Goal: Task Accomplishment & Management: Manage account settings

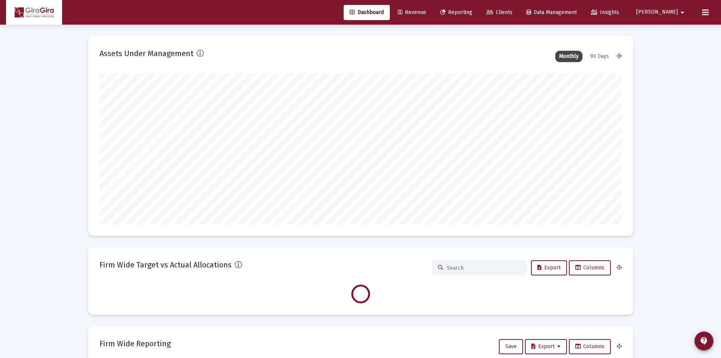
scroll to position [151, 281]
type input "[DATE]"
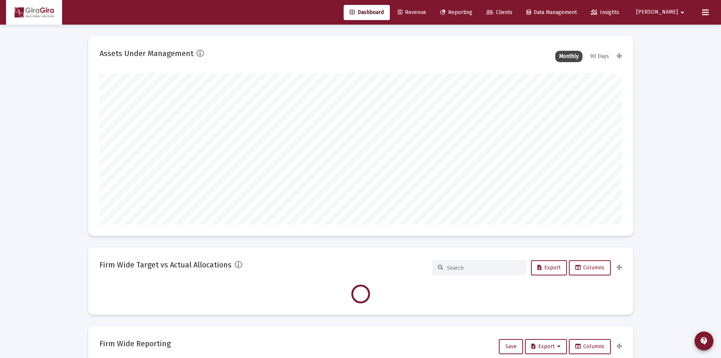
click at [426, 14] on span "Revenue" at bounding box center [412, 12] width 28 height 6
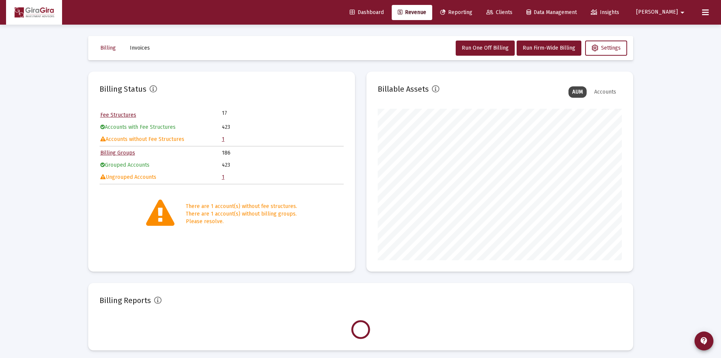
scroll to position [151, 244]
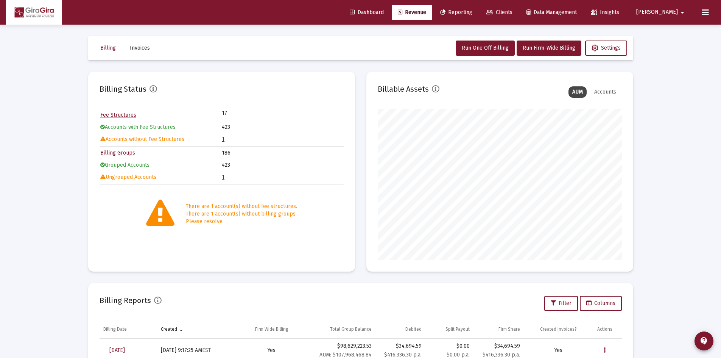
click at [223, 139] on link "1" at bounding box center [223, 139] width 3 height 6
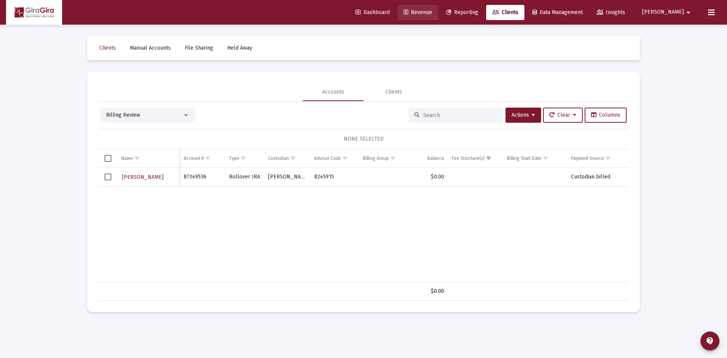
click at [432, 11] on span "Revenue" at bounding box center [417, 12] width 28 height 6
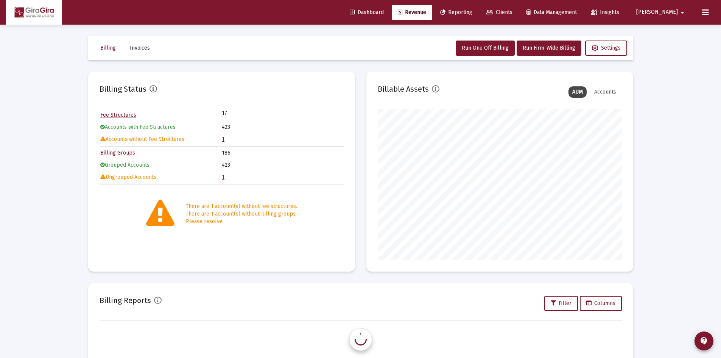
scroll to position [151, 244]
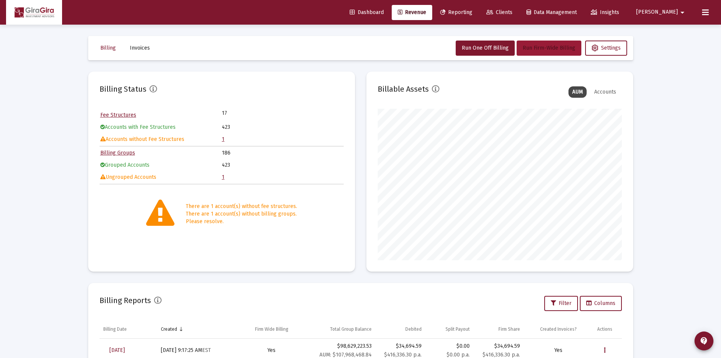
click at [548, 45] on span "Run Firm-Wide Billing" at bounding box center [549, 48] width 53 height 6
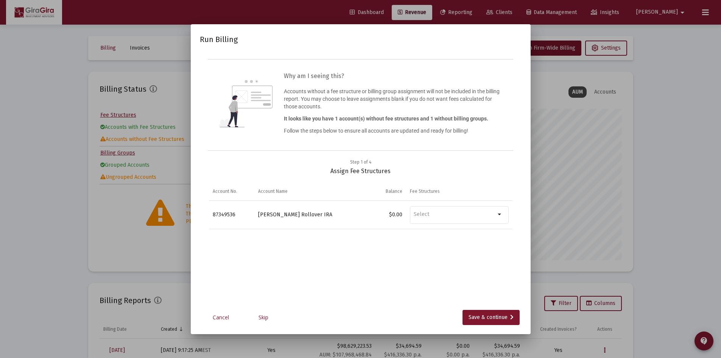
click at [263, 317] on link "Skip" at bounding box center [264, 317] width 38 height 8
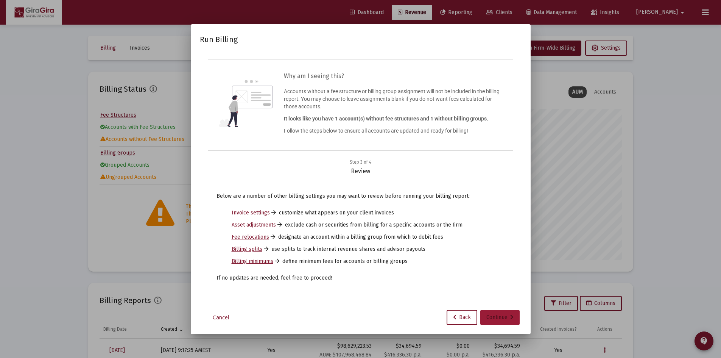
click at [495, 319] on div "Continue" at bounding box center [499, 317] width 27 height 15
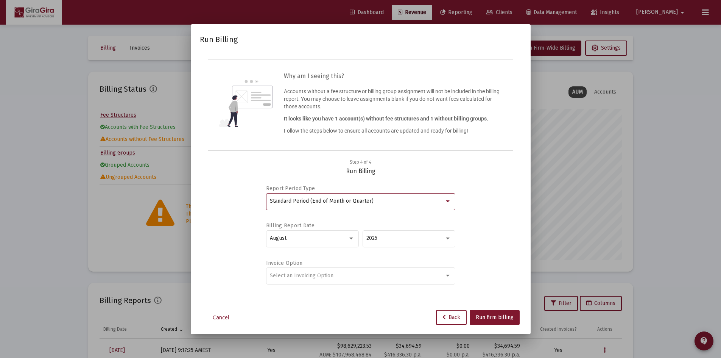
click at [354, 198] on span "Standard Period (End of Month or Quarter)" at bounding box center [322, 201] width 104 height 6
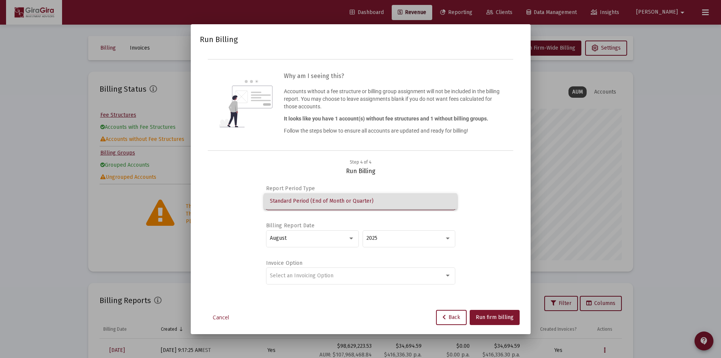
click at [381, 173] on div at bounding box center [360, 179] width 721 height 358
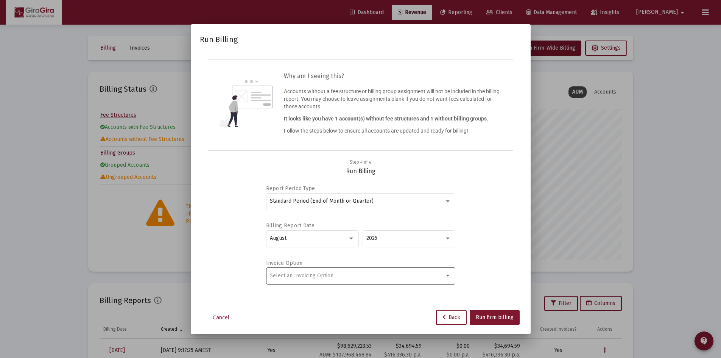
click at [317, 276] on span "Select an Invoicing Option" at bounding box center [302, 275] width 64 height 6
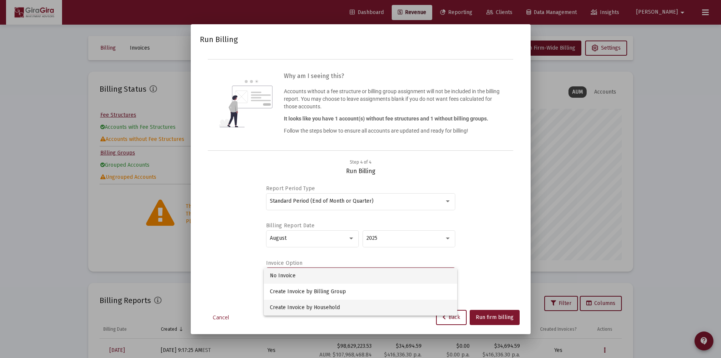
click at [318, 308] on span "Create Invoice by Household" at bounding box center [360, 307] width 181 height 16
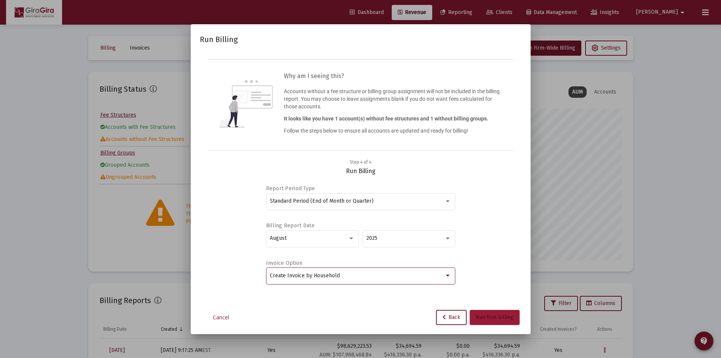
click at [488, 321] on button "Run firm billing" at bounding box center [495, 317] width 50 height 15
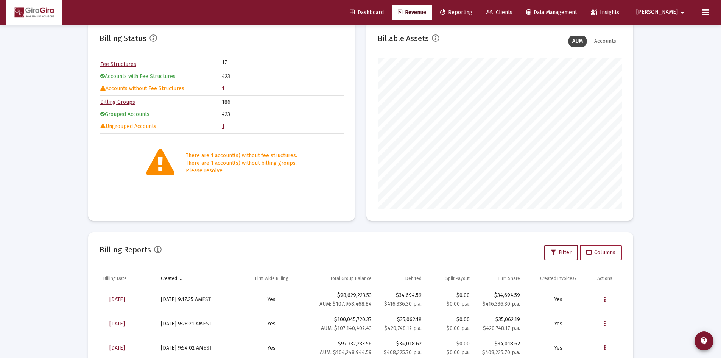
scroll to position [0, 0]
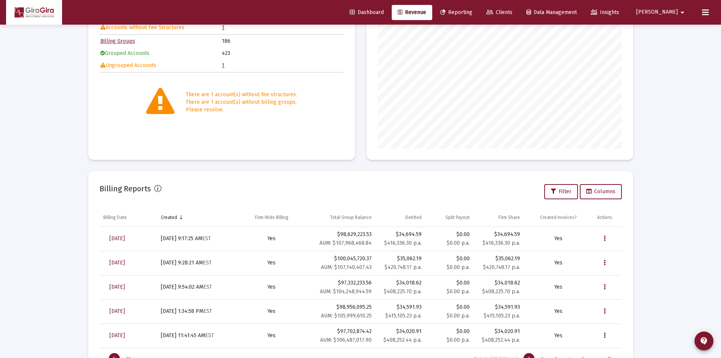
scroll to position [114, 0]
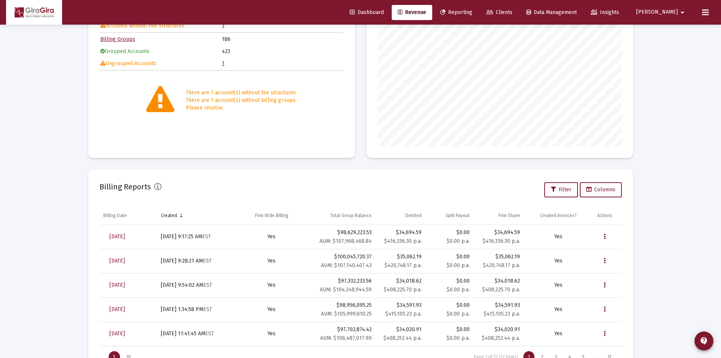
click at [348, 183] on div "Billing Reports Filter Columns" at bounding box center [361, 190] width 522 height 18
click at [328, 191] on div "Billing Reports Filter Columns" at bounding box center [361, 190] width 522 height 18
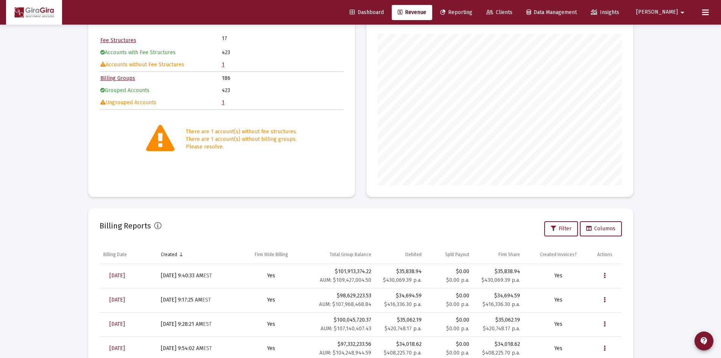
scroll to position [76, 0]
click at [605, 272] on icon "Data grid" at bounding box center [605, 274] width 2 height 9
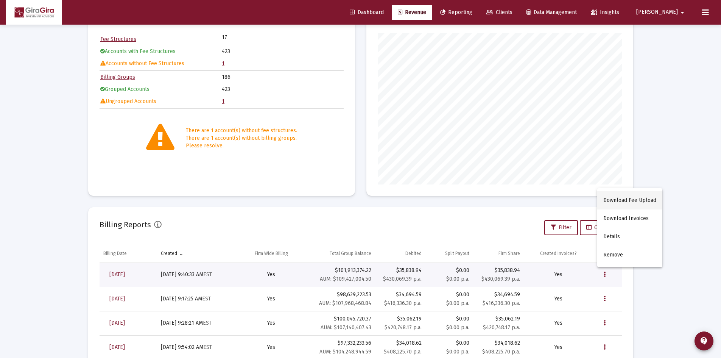
click at [616, 200] on button "Download Fee Upload" at bounding box center [629, 200] width 65 height 18
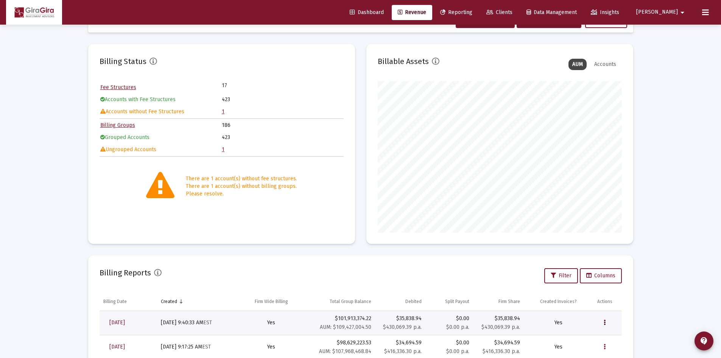
scroll to position [0, 0]
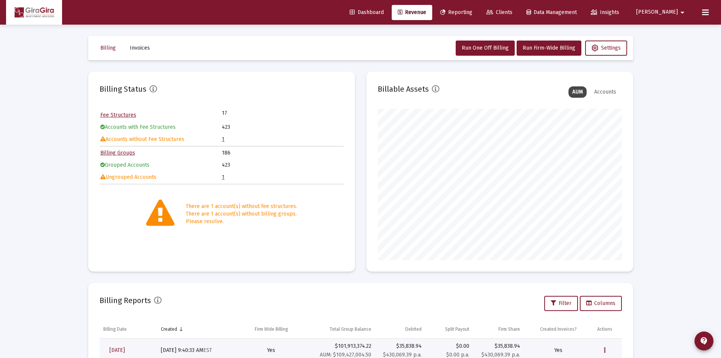
click at [426, 9] on span "Revenue" at bounding box center [412, 12] width 28 height 6
click at [600, 44] on button "Settings" at bounding box center [606, 47] width 42 height 15
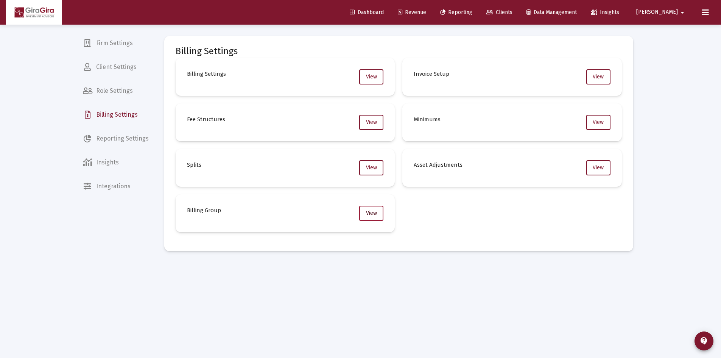
click at [374, 217] on button "View" at bounding box center [371, 213] width 24 height 15
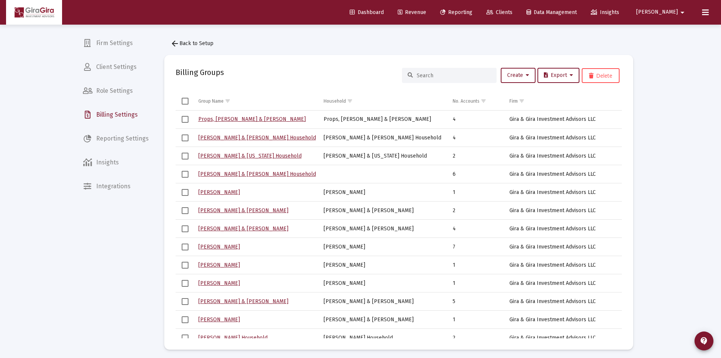
click at [429, 78] on div at bounding box center [449, 75] width 95 height 15
click at [430, 78] on input at bounding box center [454, 75] width 74 height 6
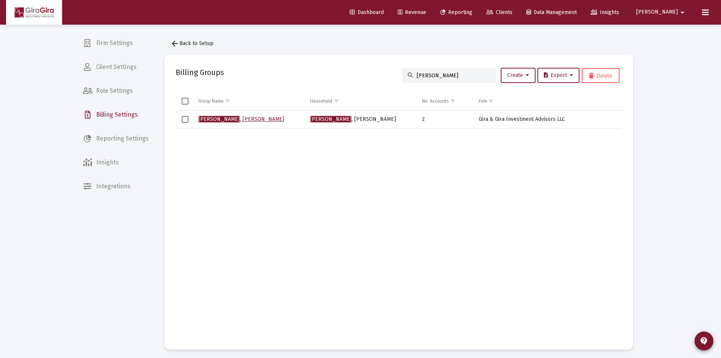
type input "comer"
click at [218, 123] on div "Comer , Frances Household" at bounding box center [250, 119] width 104 height 8
click at [220, 120] on link "Comer , Frances Household" at bounding box center [241, 119] width 86 height 6
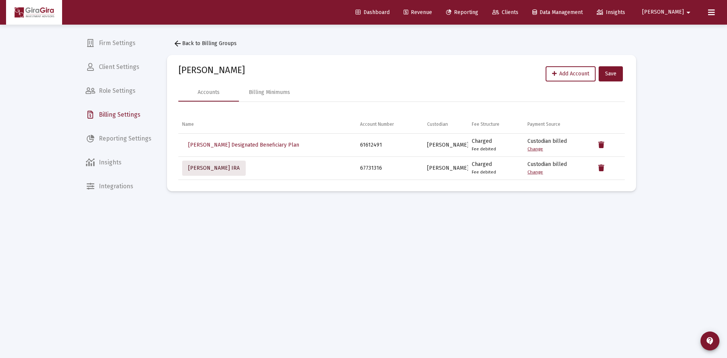
click at [228, 167] on span "Comer, Frances Rollover IRA" at bounding box center [213, 168] width 51 height 6
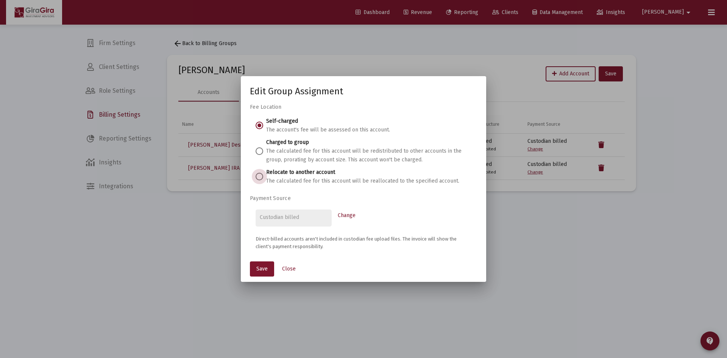
click at [259, 178] on span at bounding box center [259, 177] width 8 height 8
click at [259, 178] on input "Relocate to another account The calculated fee for this account will be realloc…" at bounding box center [259, 177] width 8 height 8
radio input "true"
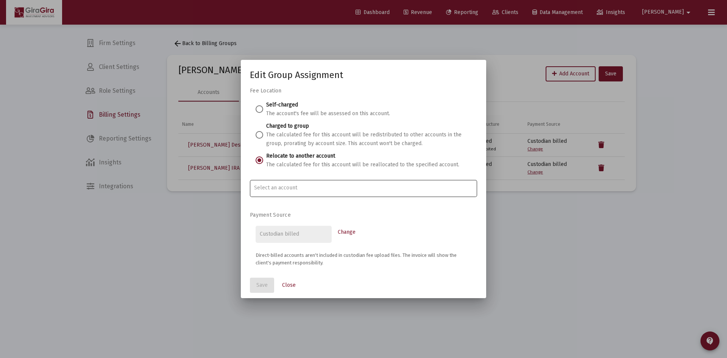
click at [260, 188] on input "Account Options" at bounding box center [363, 188] width 219 height 6
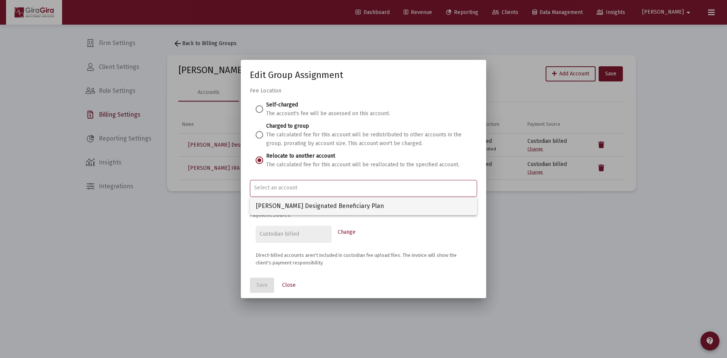
click at [272, 205] on span "Comer, Frances Designated Beneficiary Plan" at bounding box center [363, 206] width 215 height 18
type input "Comer, Frances Designated Beneficiary Plan"
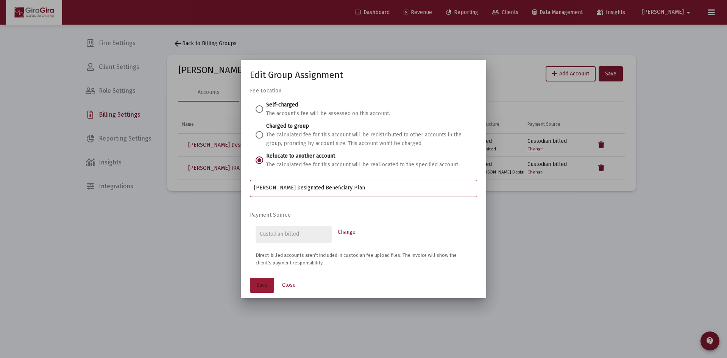
click at [257, 286] on span "Save" at bounding box center [261, 285] width 11 height 6
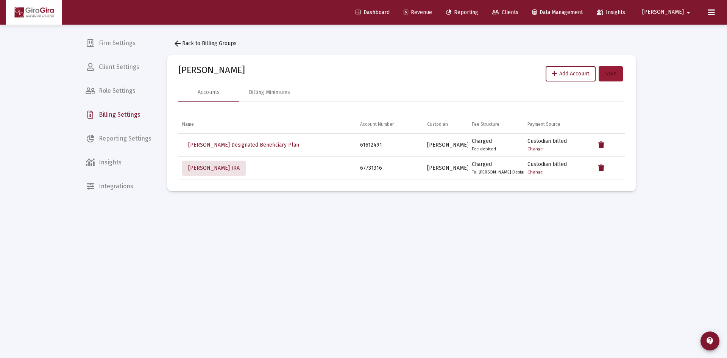
click at [609, 70] on button "Save" at bounding box center [610, 73] width 24 height 15
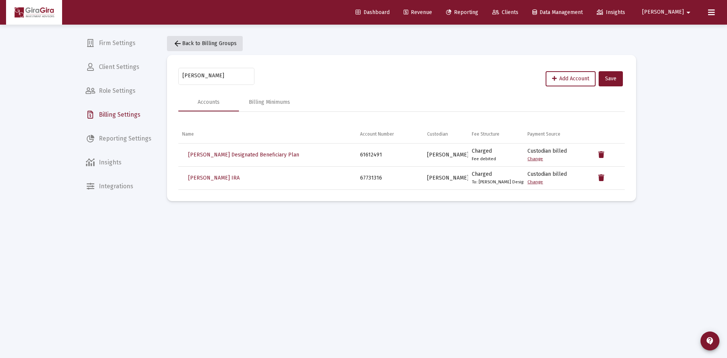
click at [211, 42] on span "arrow_back Back to Billing Groups" at bounding box center [205, 43] width 64 height 6
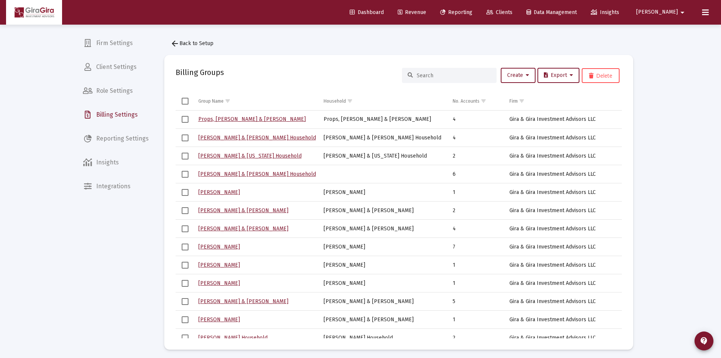
click at [431, 74] on input at bounding box center [454, 75] width 74 height 6
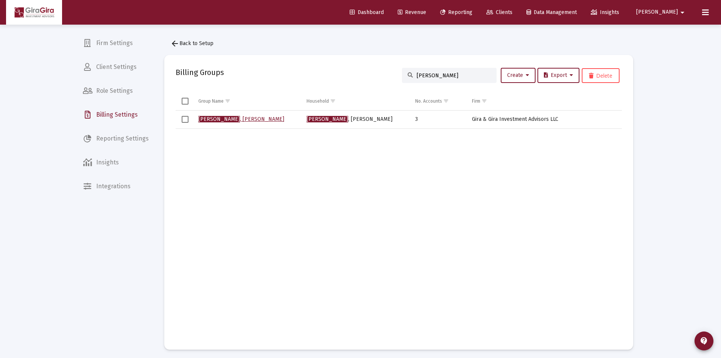
type input "muia"
click at [220, 118] on link "Muia , Joseph Household" at bounding box center [241, 119] width 86 height 6
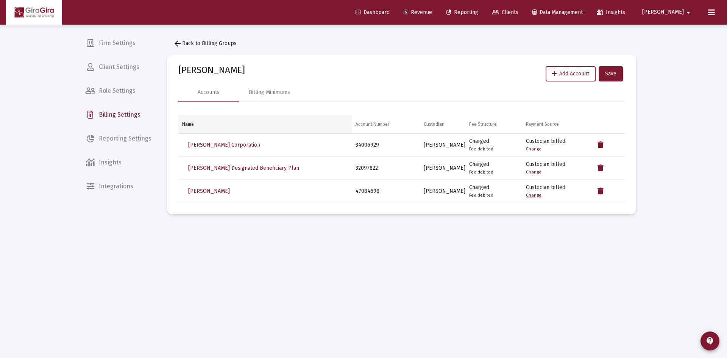
click at [218, 123] on td "Name" at bounding box center [264, 124] width 173 height 18
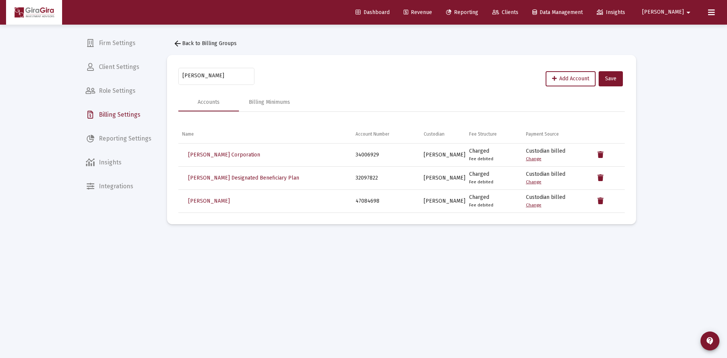
click at [209, 41] on span "arrow_back Back to Billing Groups" at bounding box center [205, 43] width 64 height 6
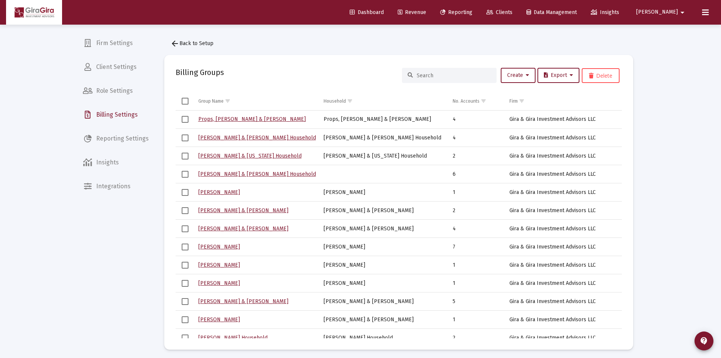
click at [427, 75] on input at bounding box center [454, 75] width 74 height 6
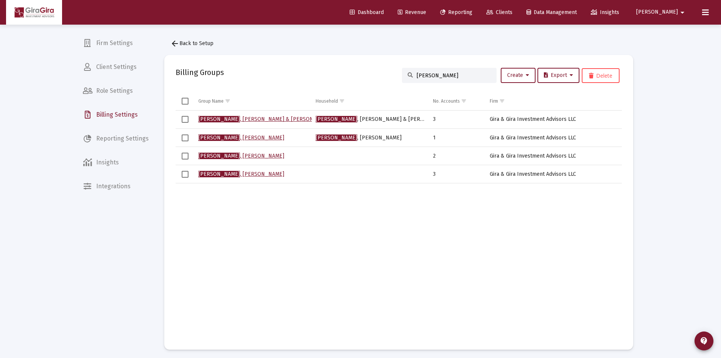
type input "wright"
click at [213, 155] on span "Wright" at bounding box center [219, 156] width 42 height 6
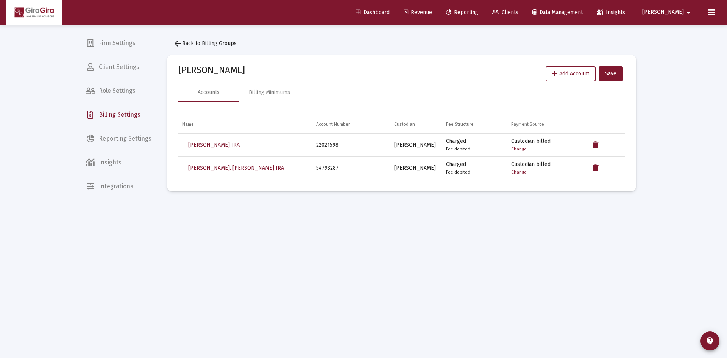
click at [258, 242] on mat-sidenav-content "arrow_back Back to Billing Groups Wright, Gary Household Add Account Save Accou…" at bounding box center [402, 179] width 492 height 308
click at [389, 12] on span "Dashboard" at bounding box center [372, 12] width 34 height 6
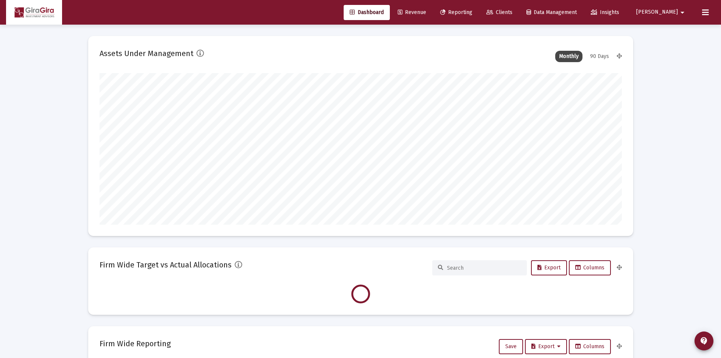
scroll to position [151, 281]
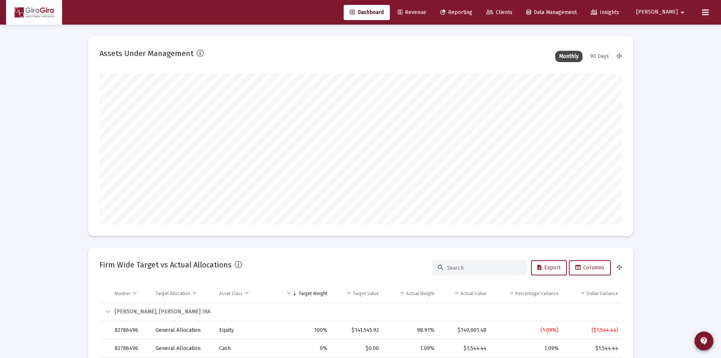
click at [512, 12] on span "Clients" at bounding box center [499, 12] width 26 height 6
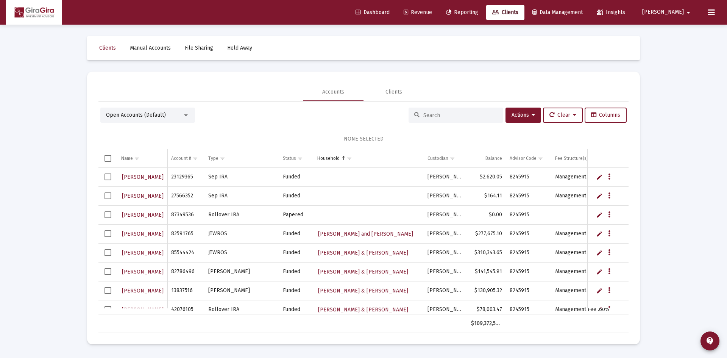
click at [440, 115] on input at bounding box center [460, 115] width 74 height 6
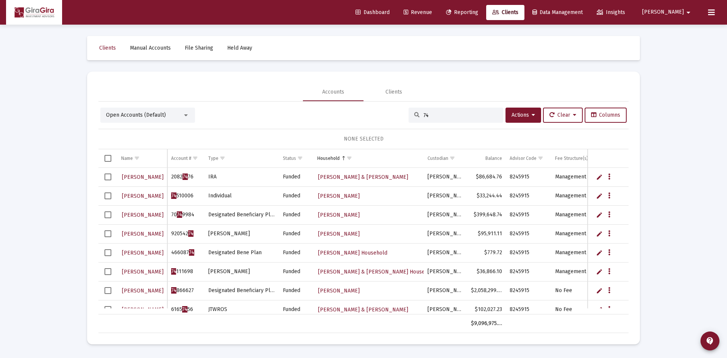
type input "7"
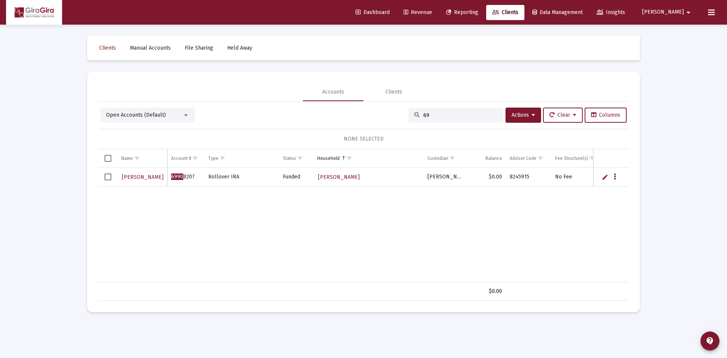
type input "6"
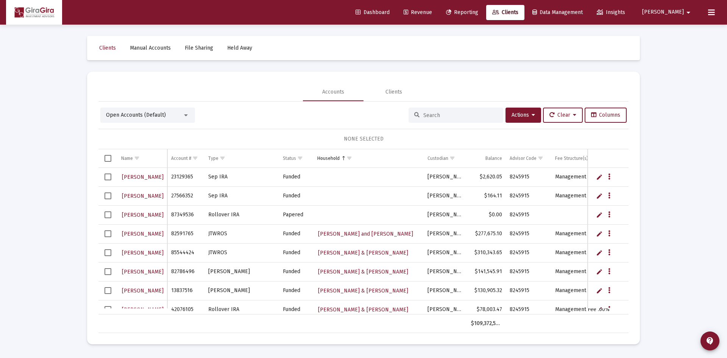
click at [430, 109] on div at bounding box center [455, 114] width 95 height 15
click at [430, 111] on div at bounding box center [455, 114] width 95 height 15
click at [435, 115] on input at bounding box center [460, 115] width 74 height 6
type input "7429"
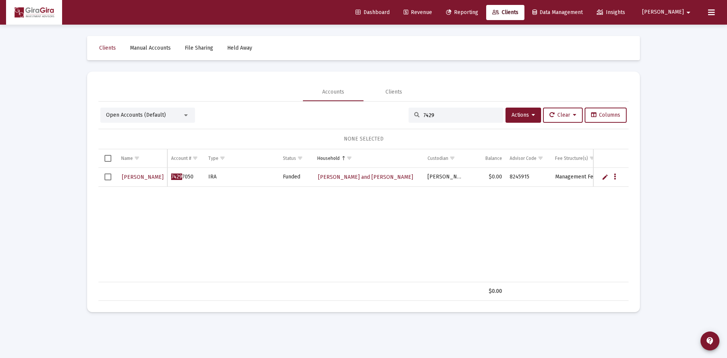
click at [431, 117] on input "7429" at bounding box center [460, 115] width 74 height 6
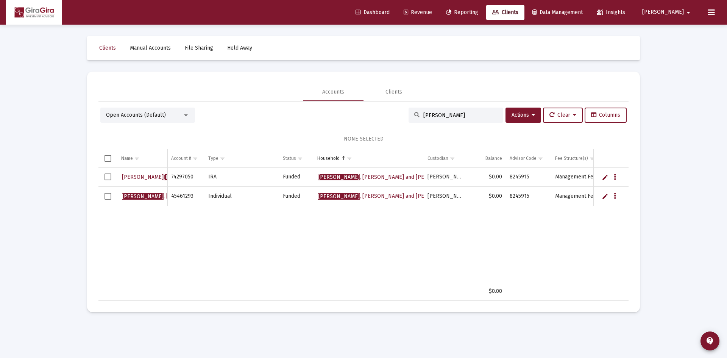
type input "stich"
click at [107, 158] on span "Select all" at bounding box center [107, 158] width 7 height 7
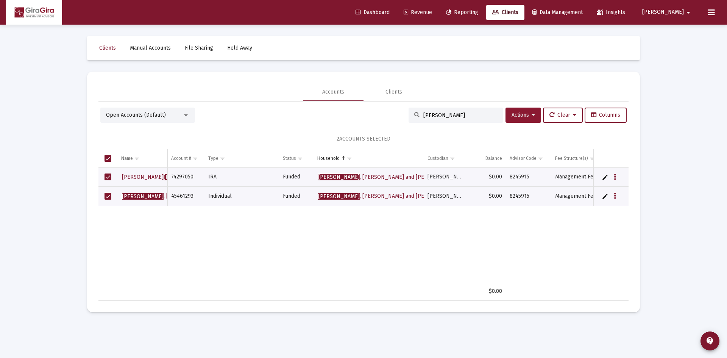
click at [533, 113] on button "Actions" at bounding box center [523, 114] width 36 height 15
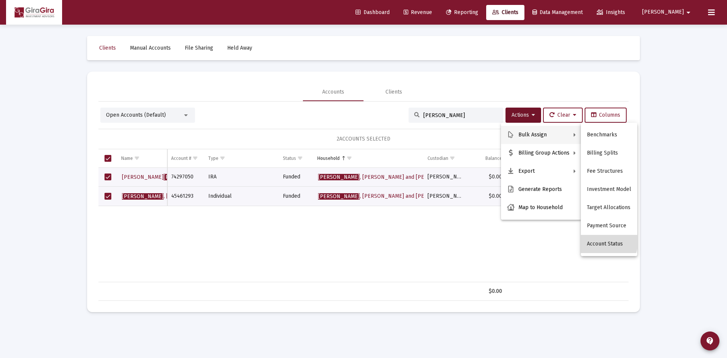
click at [606, 242] on button "Account Status" at bounding box center [609, 244] width 56 height 18
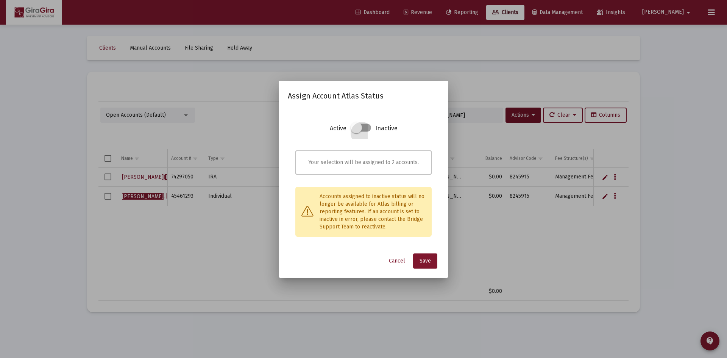
click at [355, 128] on span at bounding box center [355, 127] width 11 height 11
click at [355, 131] on input "checkbox" at bounding box center [355, 131] width 1 height 1
checkbox input "true"
click at [419, 259] on button "Save" at bounding box center [425, 260] width 24 height 15
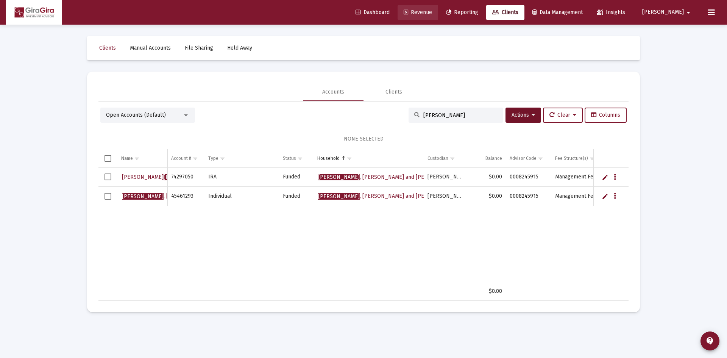
click at [432, 11] on span "Revenue" at bounding box center [417, 12] width 28 height 6
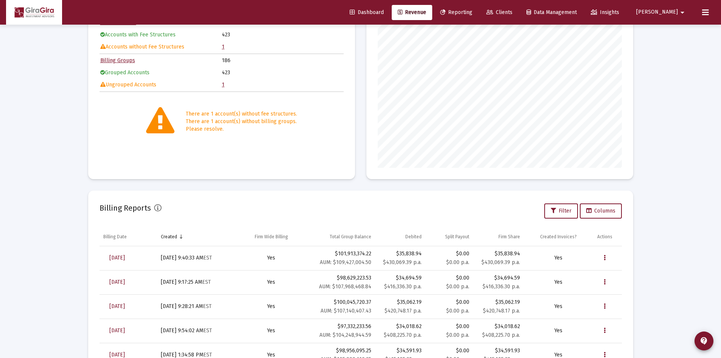
scroll to position [114, 0]
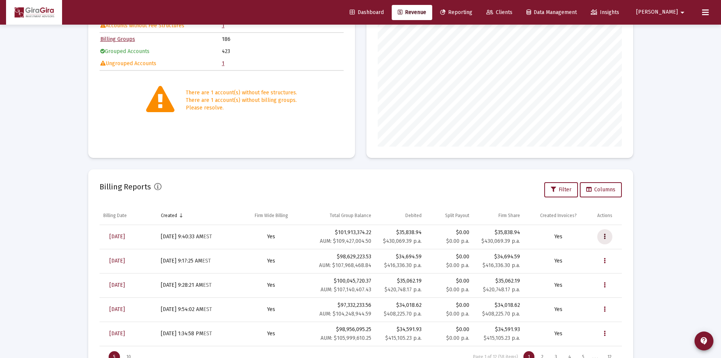
click at [606, 235] on button "Data grid" at bounding box center [604, 236] width 15 height 15
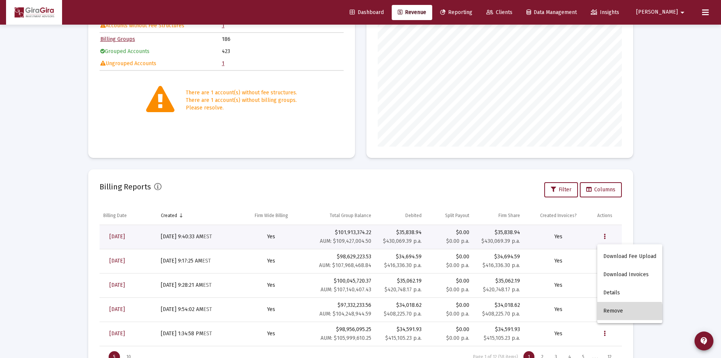
click at [615, 315] on button "Remove" at bounding box center [629, 311] width 65 height 18
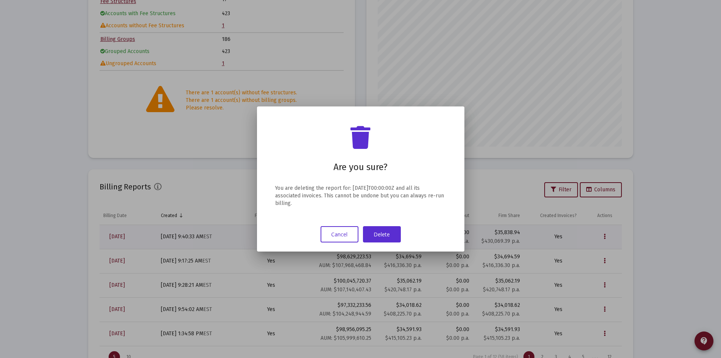
click at [374, 232] on button "Delete" at bounding box center [382, 234] width 38 height 16
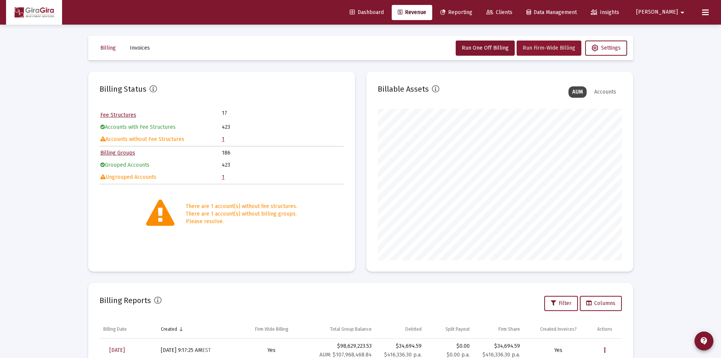
click at [547, 48] on span "Run Firm-Wide Billing" at bounding box center [549, 48] width 53 height 6
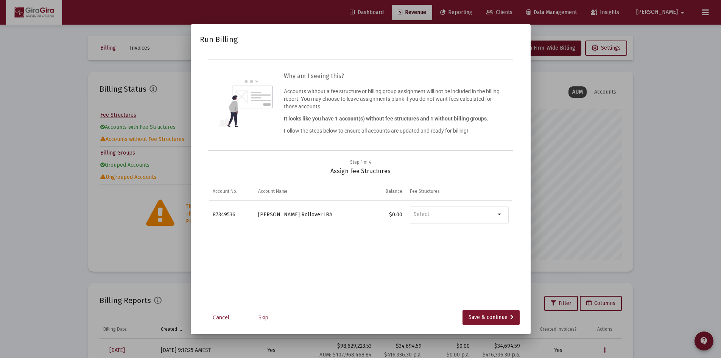
click at [260, 317] on link "Skip" at bounding box center [264, 317] width 38 height 8
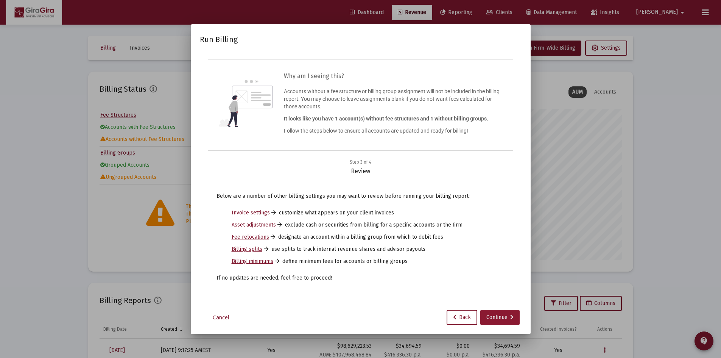
click at [496, 317] on div "Continue" at bounding box center [499, 317] width 27 height 15
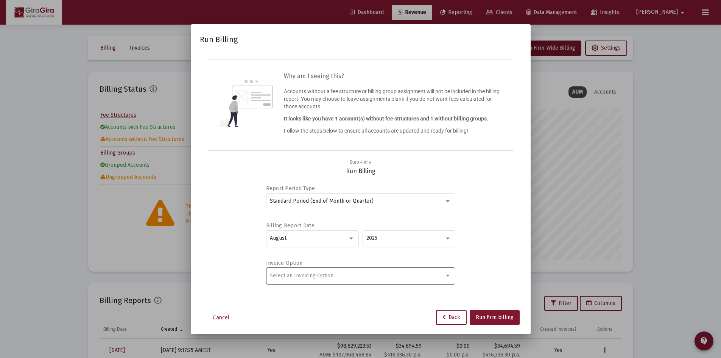
click at [333, 274] on div "Select an Invoicing Option" at bounding box center [360, 275] width 181 height 19
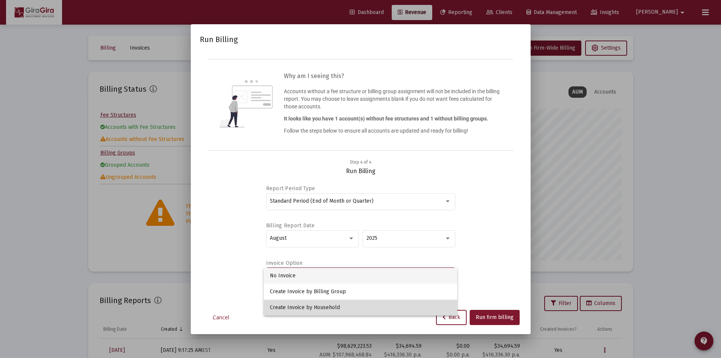
click at [338, 307] on span "Create Invoice by Household" at bounding box center [360, 307] width 181 height 16
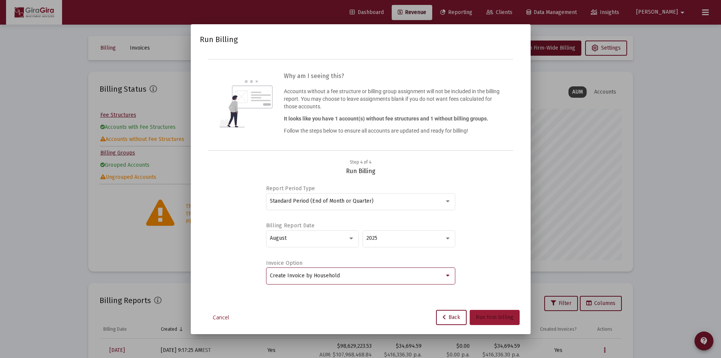
click at [486, 316] on span "Run firm billing" at bounding box center [495, 317] width 38 height 6
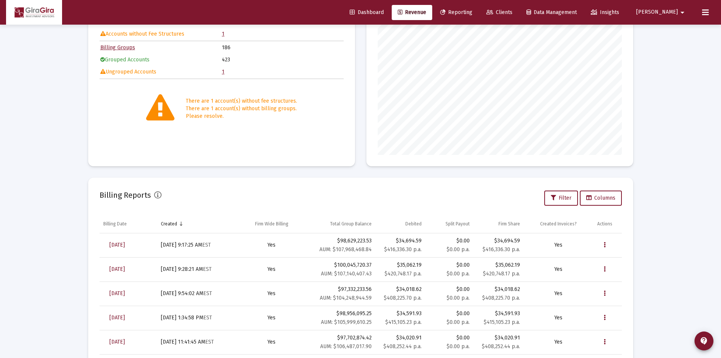
scroll to position [114, 0]
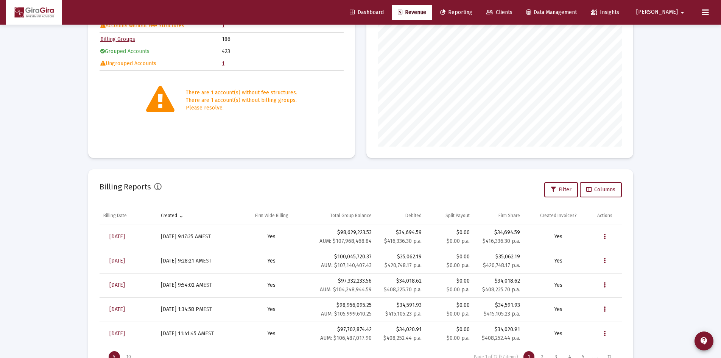
click at [409, 183] on div "Billing Reports Filter Columns" at bounding box center [361, 190] width 522 height 18
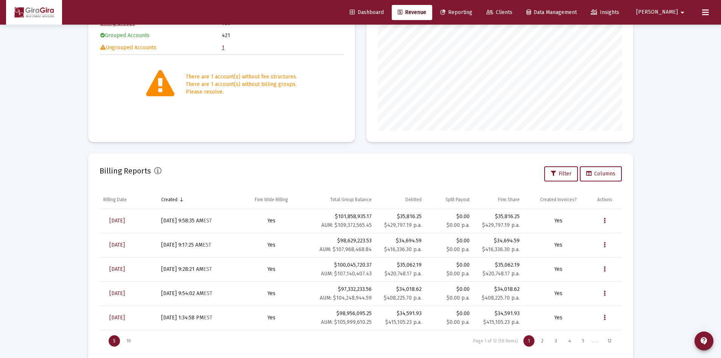
scroll to position [146, 0]
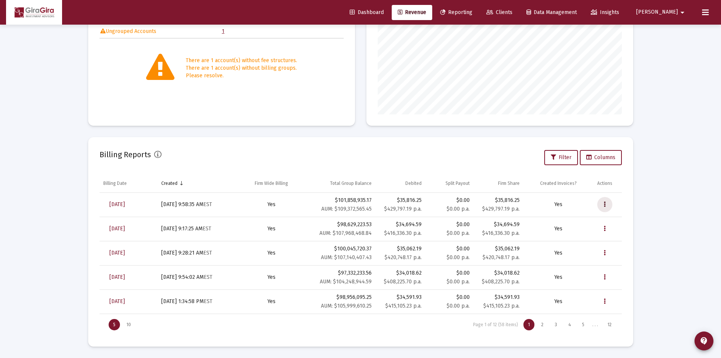
click at [607, 204] on button "Data grid" at bounding box center [604, 204] width 15 height 15
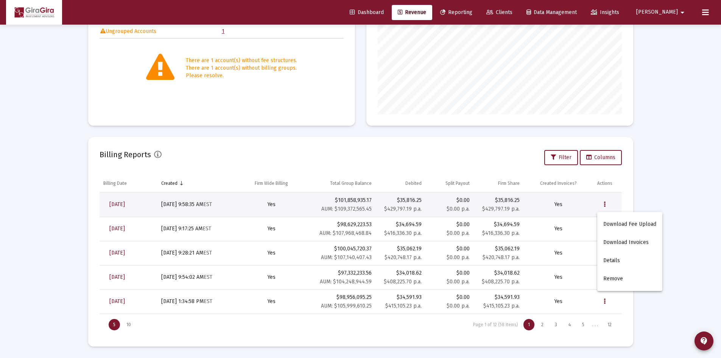
drag, startPoint x: 615, startPoint y: 226, endPoint x: 618, endPoint y: 208, distance: 17.8
click at [615, 225] on button "Download Fee Upload" at bounding box center [629, 224] width 65 height 18
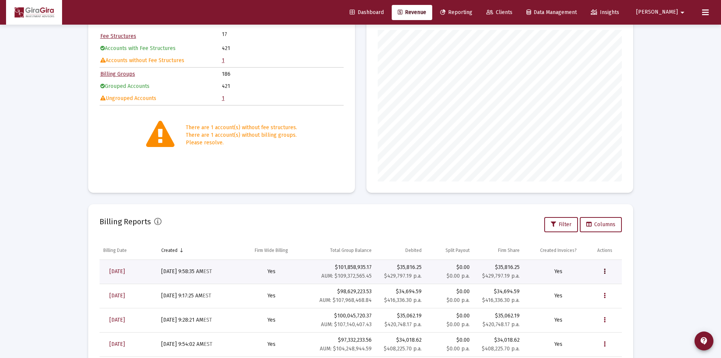
scroll to position [0, 0]
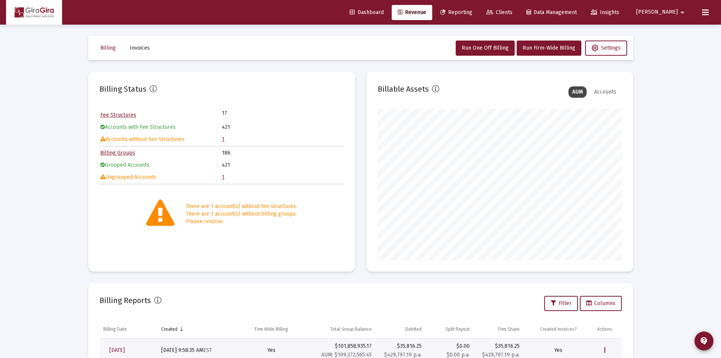
click at [384, 14] on span "Dashboard" at bounding box center [367, 12] width 34 height 6
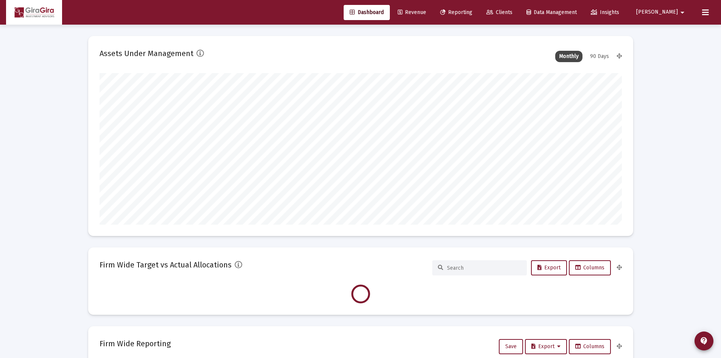
scroll to position [151, 281]
